Goal: Information Seeking & Learning: Check status

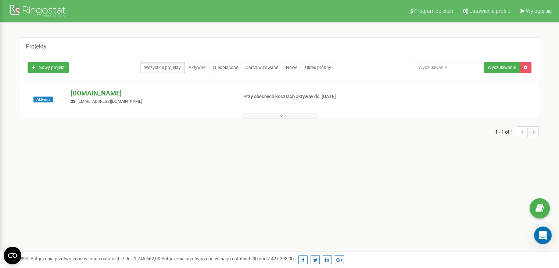
click at [89, 94] on p "[DOMAIN_NAME]" at bounding box center [151, 94] width 161 height 10
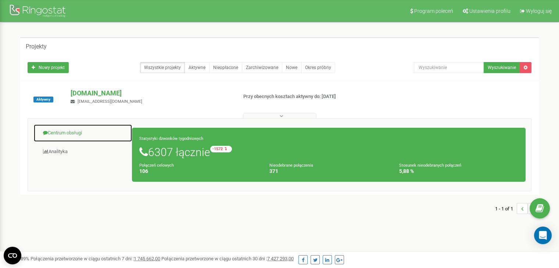
click at [52, 134] on link "Centrum obsługi" at bounding box center [82, 133] width 99 height 18
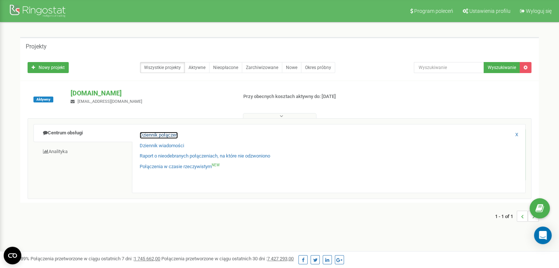
click at [155, 134] on link "Dziennik połączeń" at bounding box center [159, 135] width 38 height 7
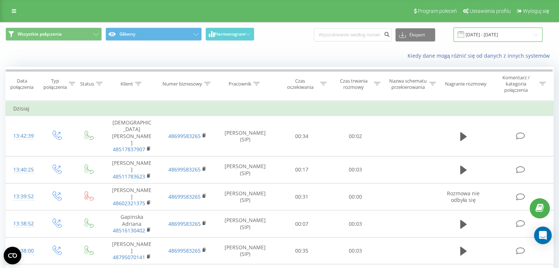
click at [487, 36] on input "[DATE] - [DATE]" at bounding box center [498, 35] width 89 height 14
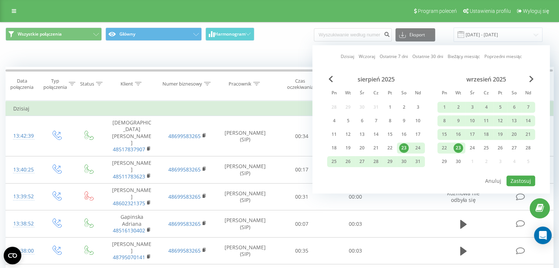
click at [460, 149] on div "23" at bounding box center [459, 148] width 10 height 10
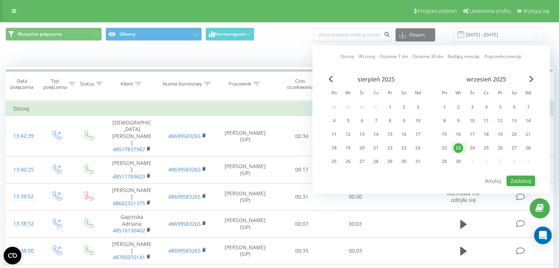
click at [460, 149] on div "23" at bounding box center [459, 148] width 10 height 10
click at [512, 177] on button "Zastosuj" at bounding box center [521, 181] width 29 height 11
type input "23.09.2025 - 23.09.2025"
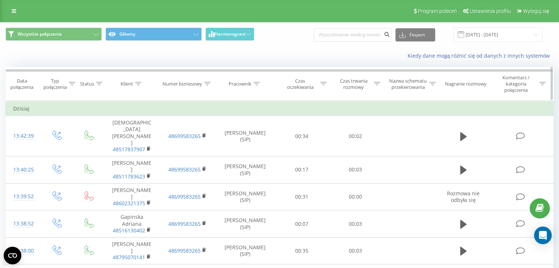
click at [379, 84] on icon at bounding box center [377, 84] width 7 height 4
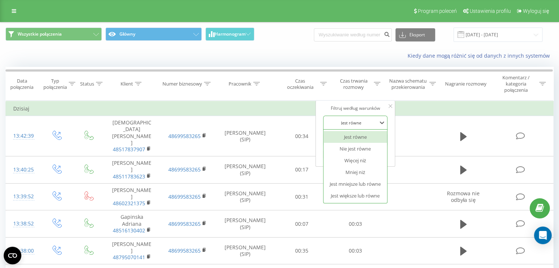
click at [365, 117] on div "Jest równe" at bounding box center [352, 122] width 54 height 11
drag, startPoint x: 358, startPoint y: 196, endPoint x: 353, endPoint y: 171, distance: 25.8
click at [358, 195] on div "Jest większe lub równe" at bounding box center [356, 196] width 64 height 12
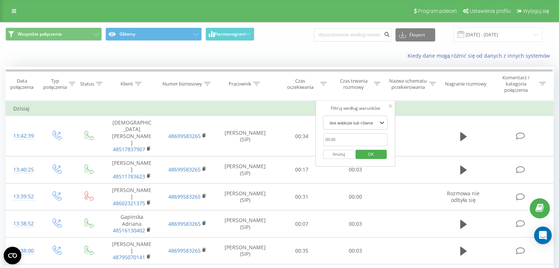
drag, startPoint x: 344, startPoint y: 136, endPoint x: 345, endPoint y: 140, distance: 4.0
click at [344, 136] on input "text" at bounding box center [355, 140] width 65 height 13
type input "00:20"
click at [371, 156] on span "OK" at bounding box center [371, 154] width 21 height 11
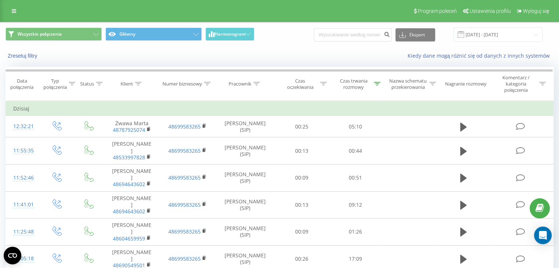
scroll to position [287, 0]
